Goal: Find specific page/section: Find specific page/section

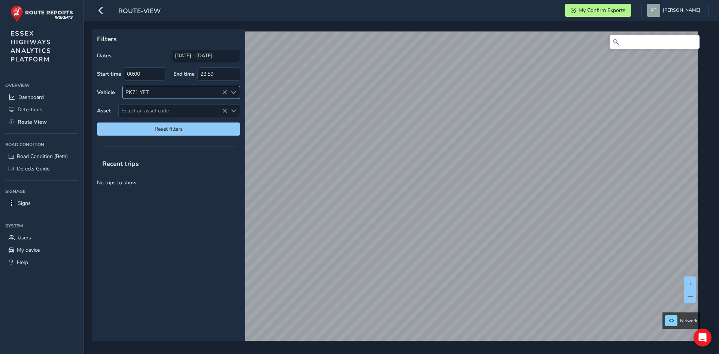
click at [222, 93] on div "PK71 YFT" at bounding box center [182, 92] width 118 height 13
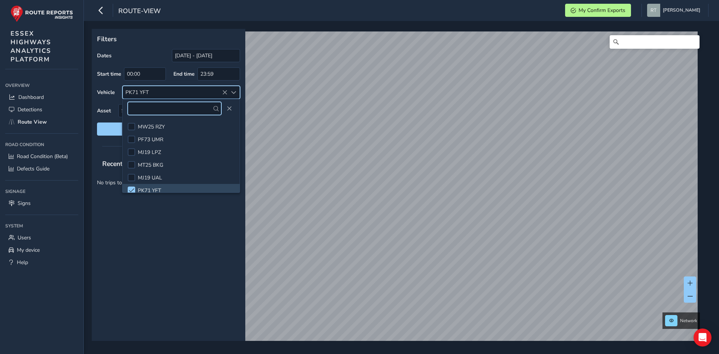
scroll to position [4, 0]
click at [225, 92] on icon at bounding box center [224, 92] width 5 height 5
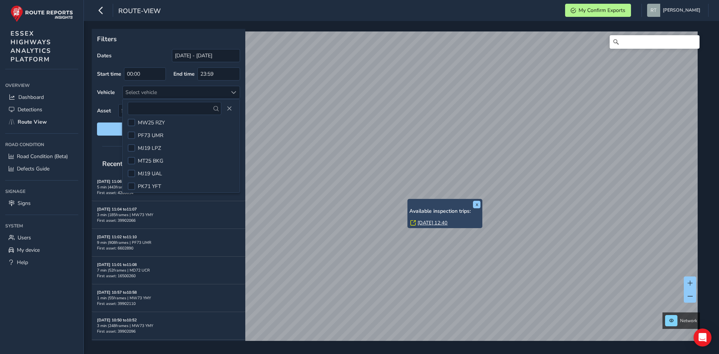
click at [424, 221] on link "Mon, 11 Aug, 12:40" at bounding box center [433, 223] width 30 height 7
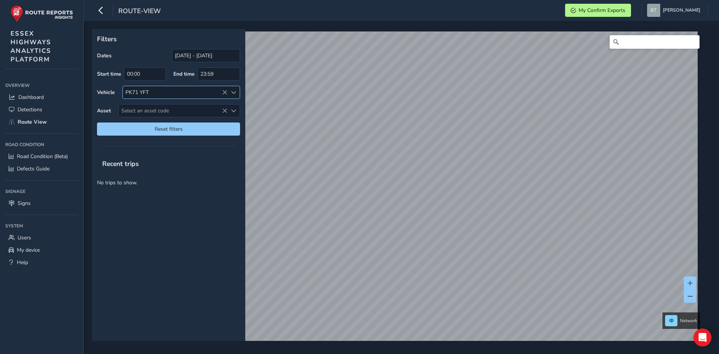
click at [225, 90] on icon at bounding box center [224, 92] width 5 height 5
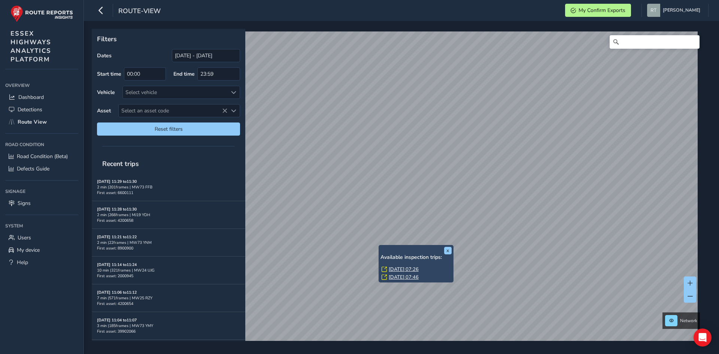
click at [402, 268] on link "[DATE] 07:26" at bounding box center [404, 269] width 30 height 7
